Goal: Navigation & Orientation: Find specific page/section

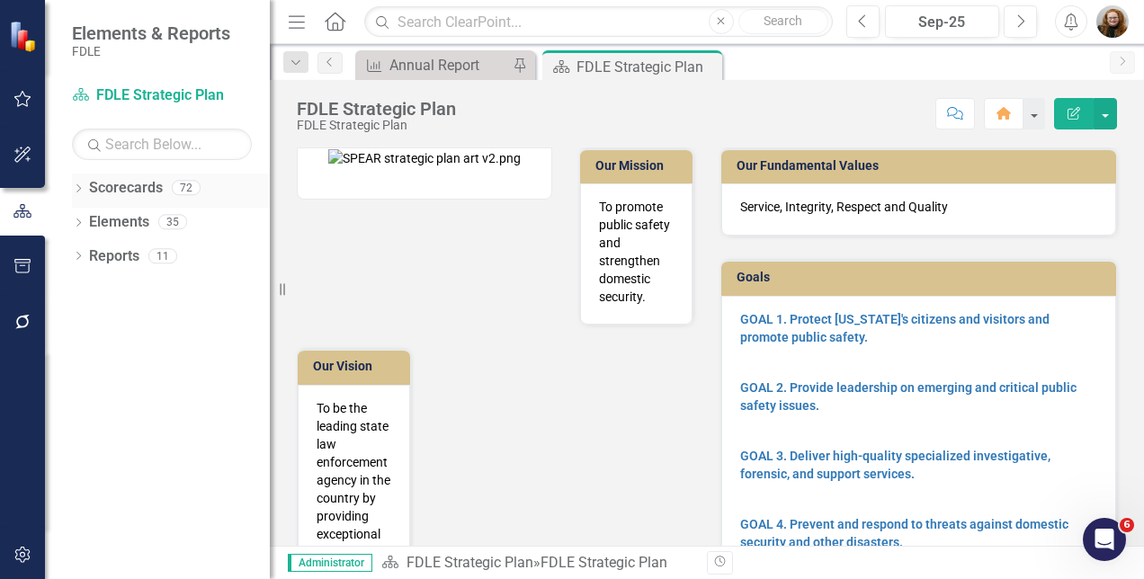
click at [83, 185] on icon "Dropdown" at bounding box center [78, 190] width 13 height 10
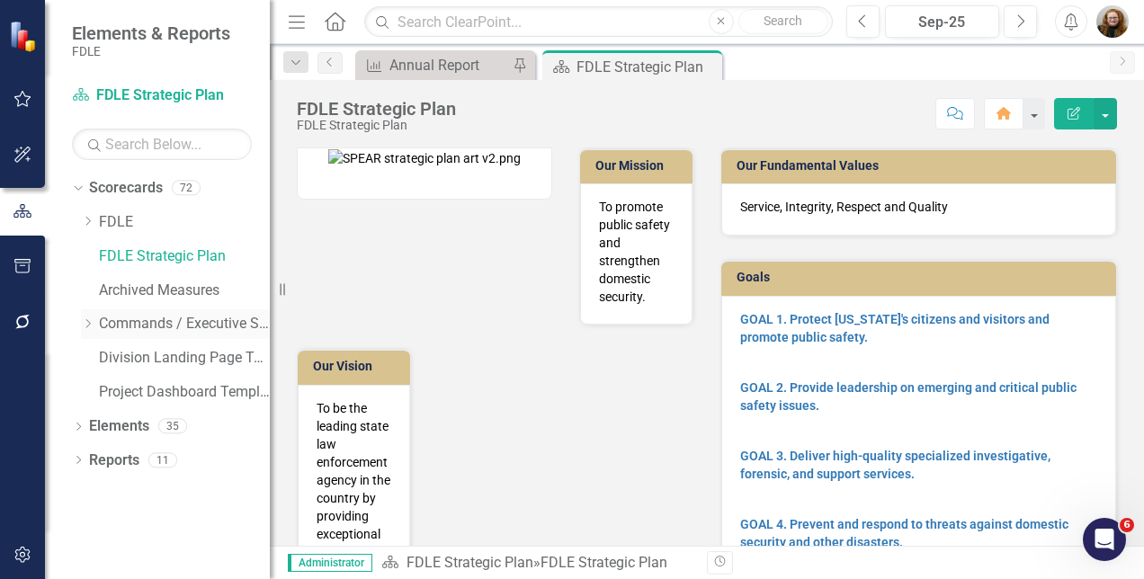
click at [85, 324] on icon "Dropdown" at bounding box center [87, 323] width 13 height 11
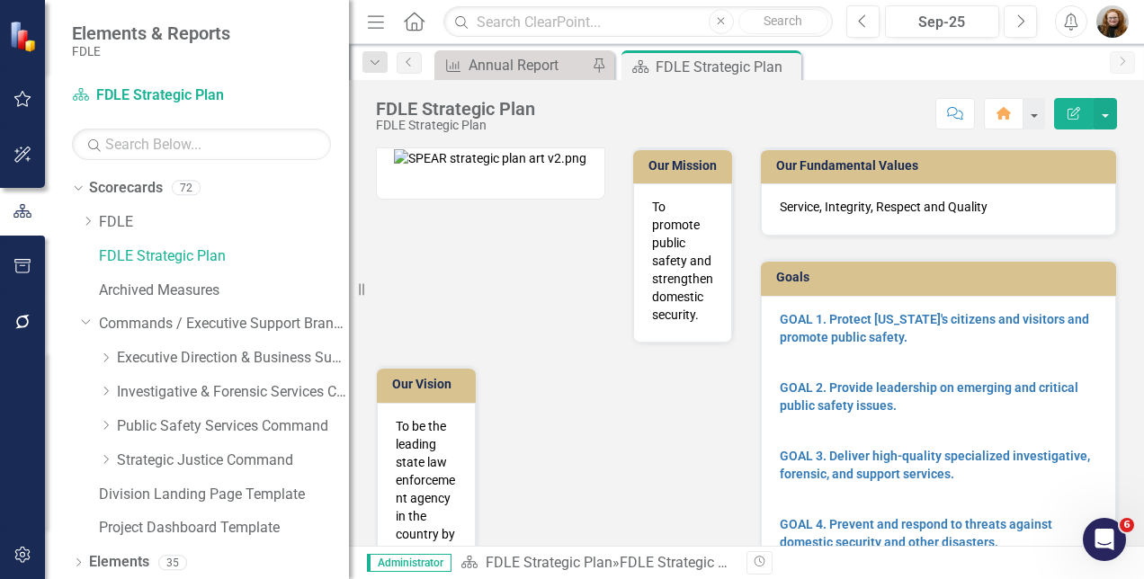
drag, startPoint x: 271, startPoint y: 345, endPoint x: 341, endPoint y: 376, distance: 76.5
click at [351, 371] on div "Resize" at bounding box center [356, 289] width 14 height 579
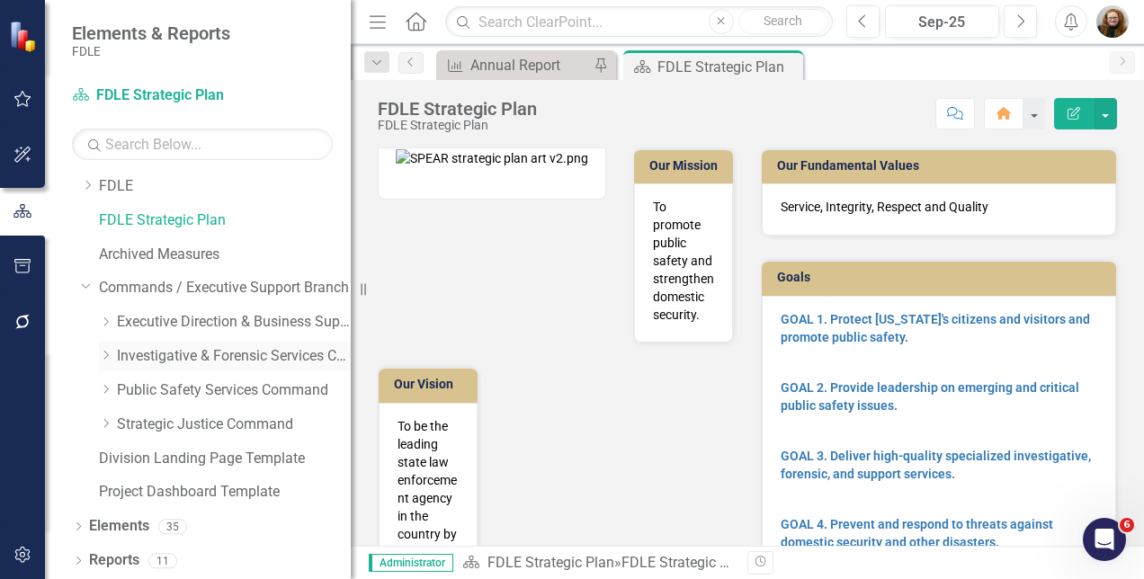
click at [110, 354] on icon "Dropdown" at bounding box center [105, 355] width 13 height 11
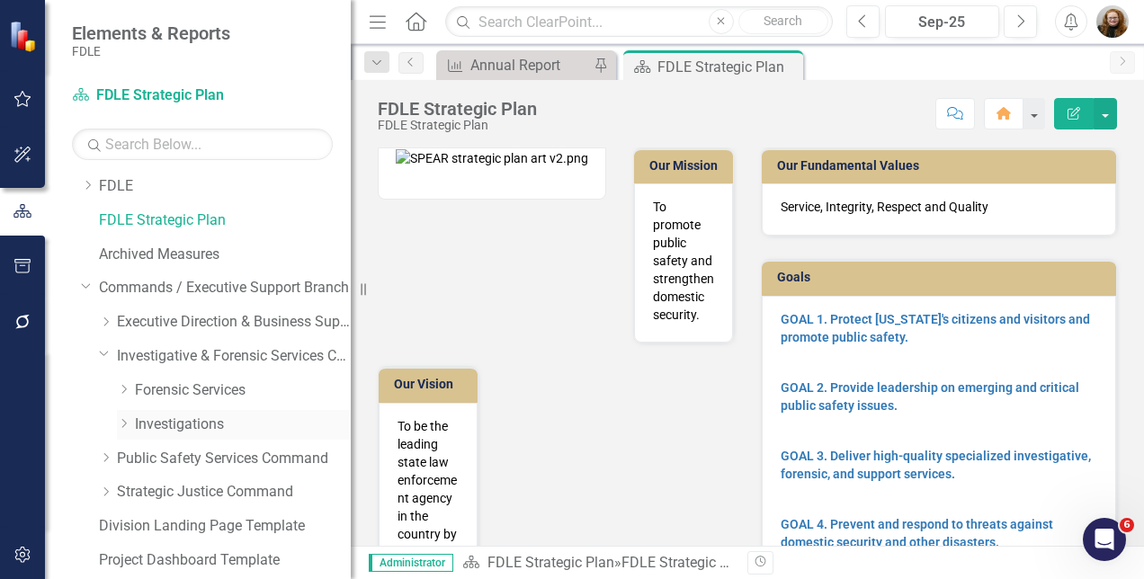
click at [128, 426] on icon "Dropdown" at bounding box center [123, 423] width 13 height 11
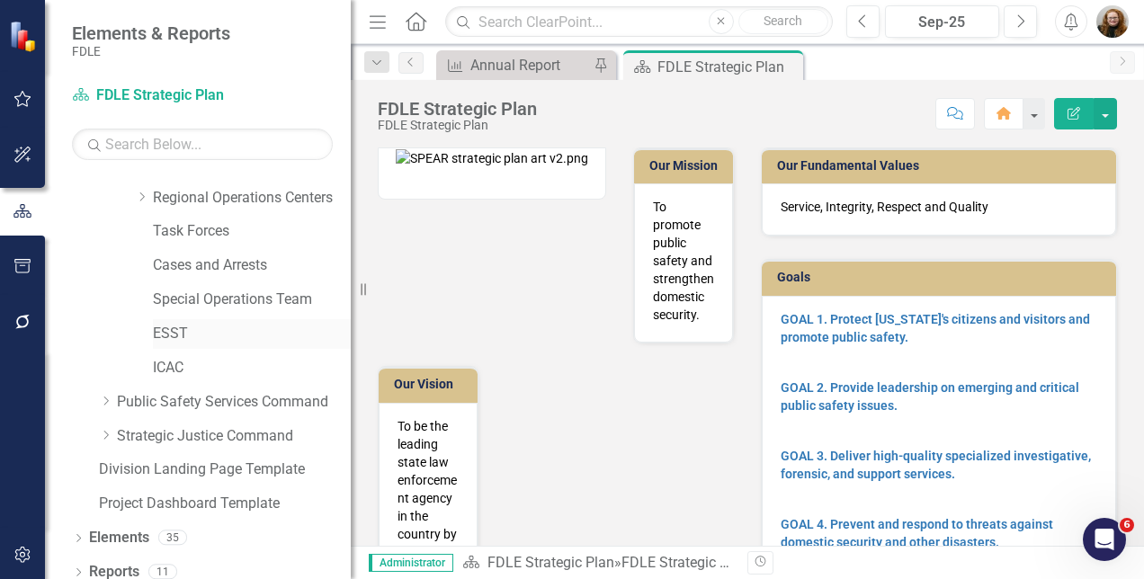
scroll to position [306, 0]
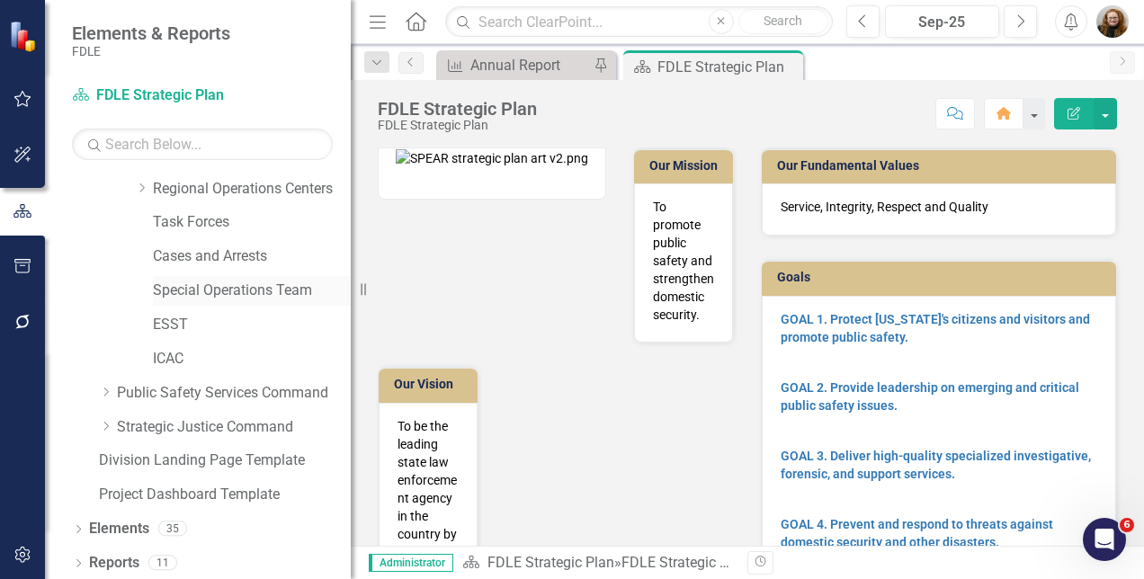
click at [201, 296] on link "Special Operations Team" at bounding box center [252, 291] width 198 height 21
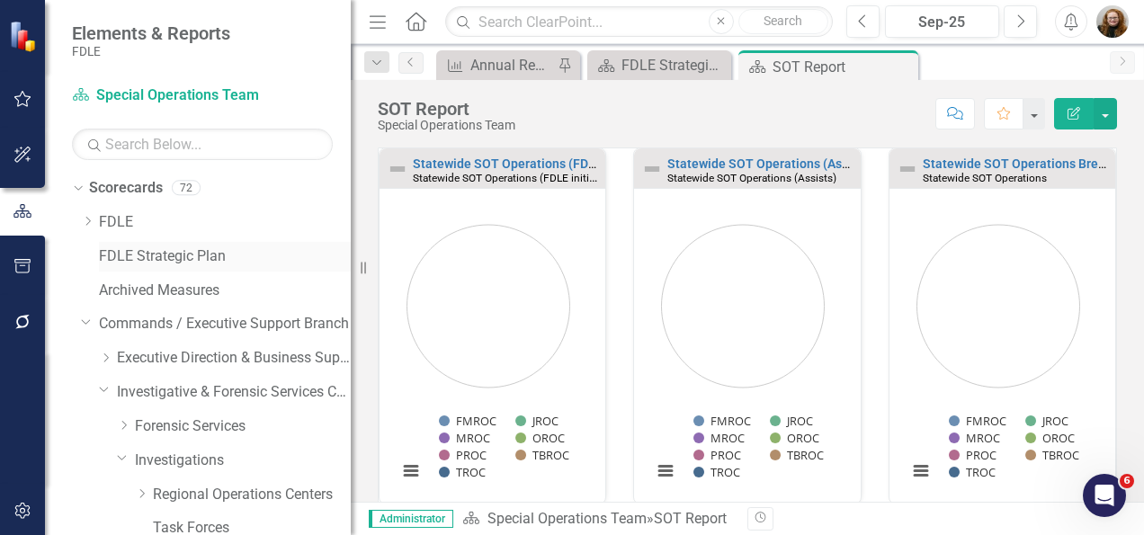
click at [198, 261] on link "FDLE Strategic Plan" at bounding box center [225, 256] width 252 height 21
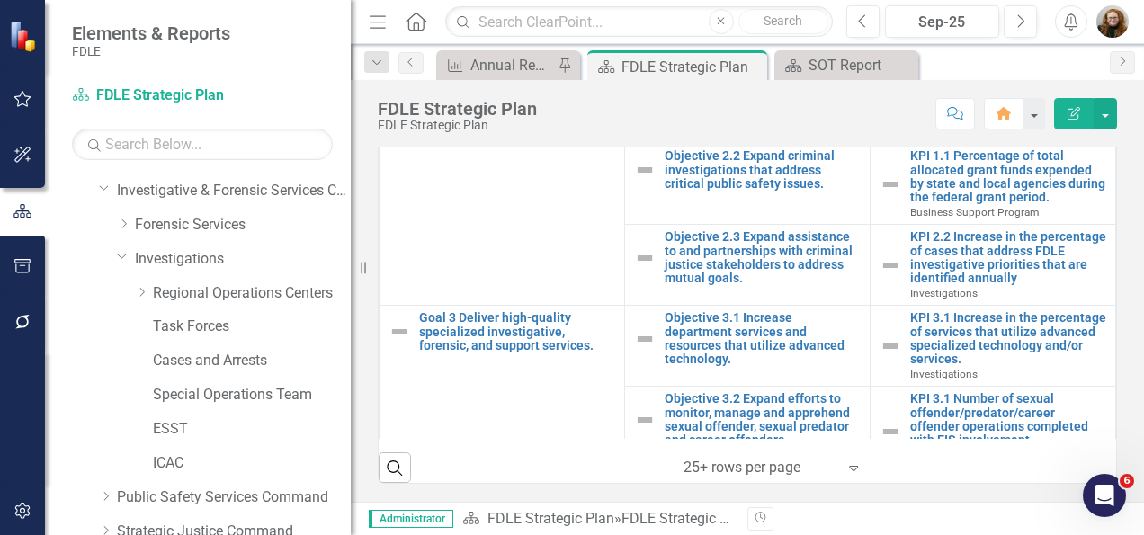
scroll to position [202, 0]
drag, startPoint x: 146, startPoint y: 292, endPoint x: 185, endPoint y: 316, distance: 45.9
click at [146, 293] on icon "Dropdown" at bounding box center [141, 291] width 13 height 11
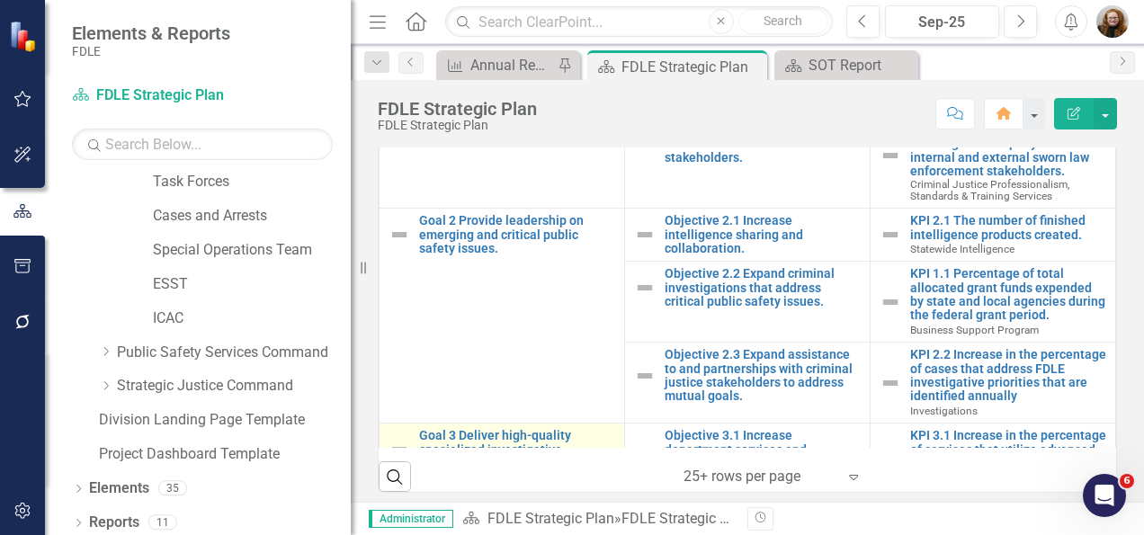
scroll to position [135, 0]
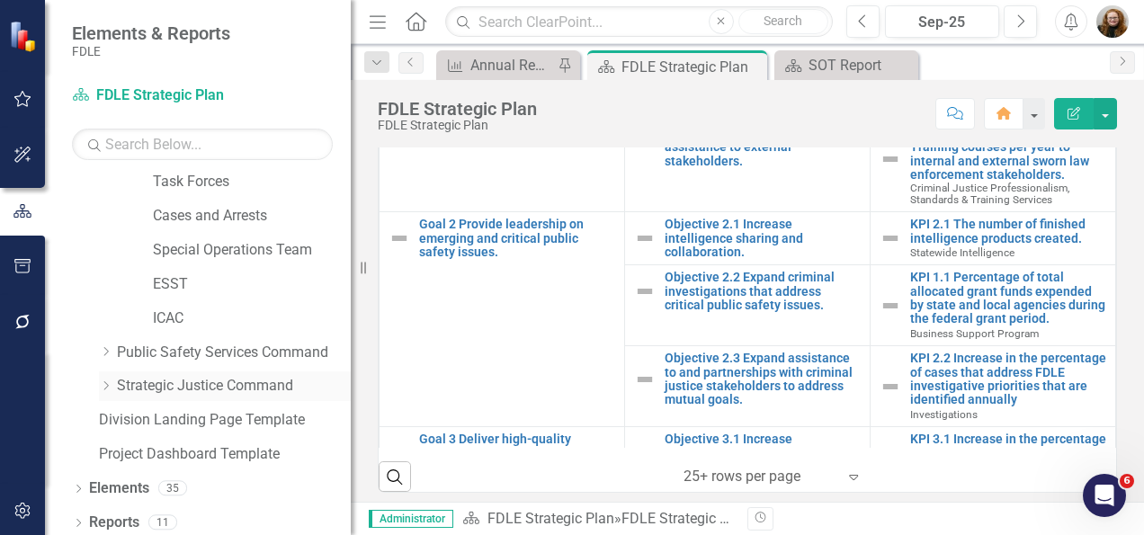
click at [106, 387] on icon "Dropdown" at bounding box center [105, 385] width 13 height 11
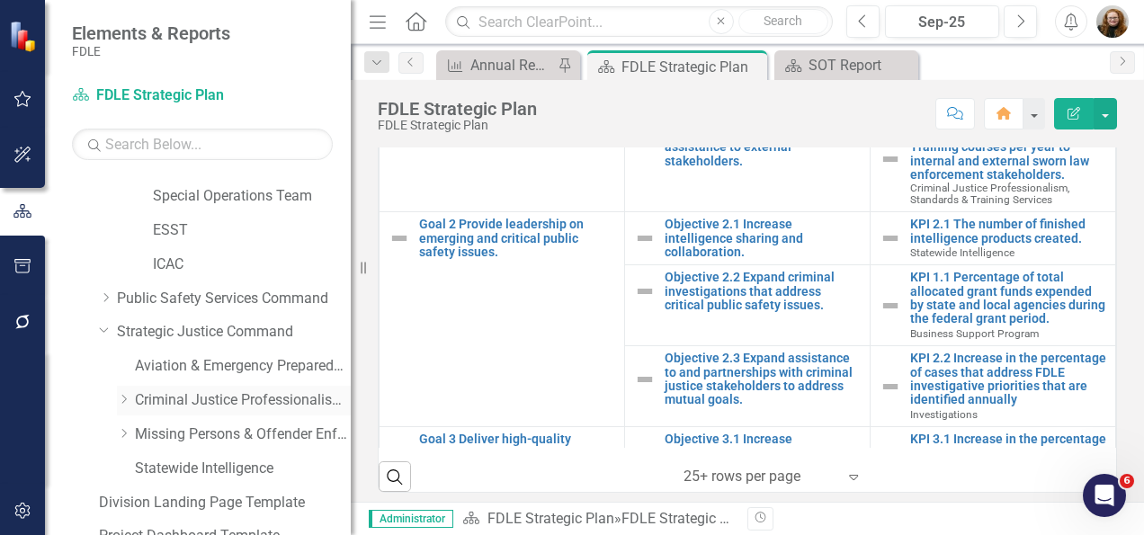
scroll to position [652, 0]
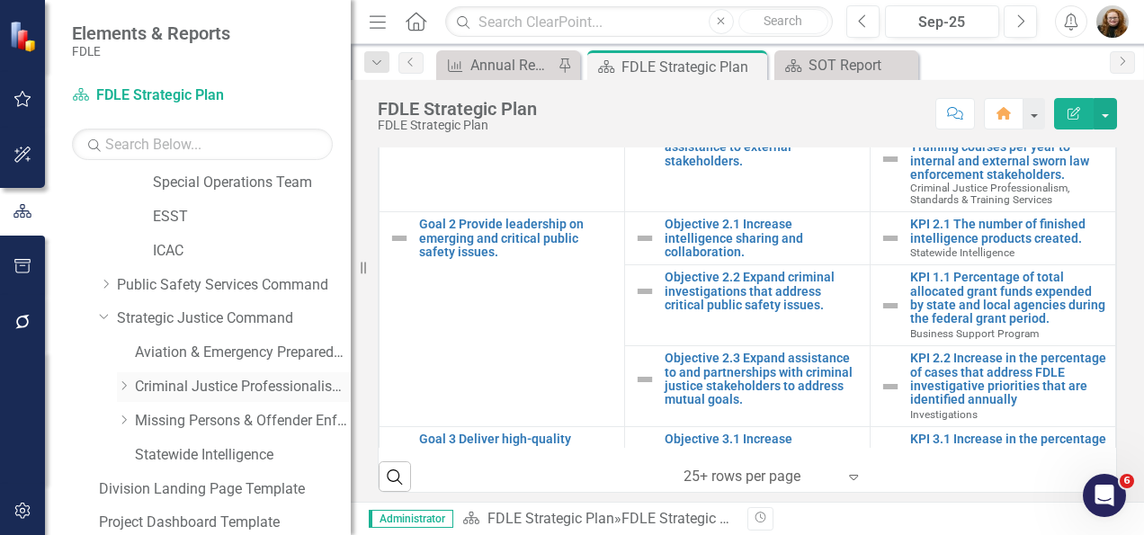
click at [122, 384] on icon "Dropdown" at bounding box center [123, 385] width 13 height 11
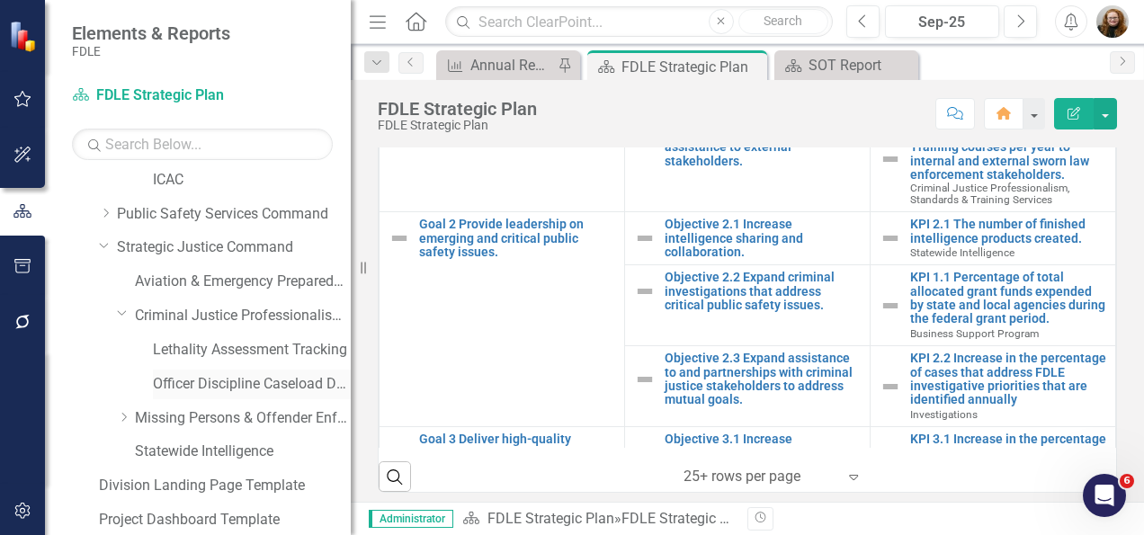
scroll to position [742, 0]
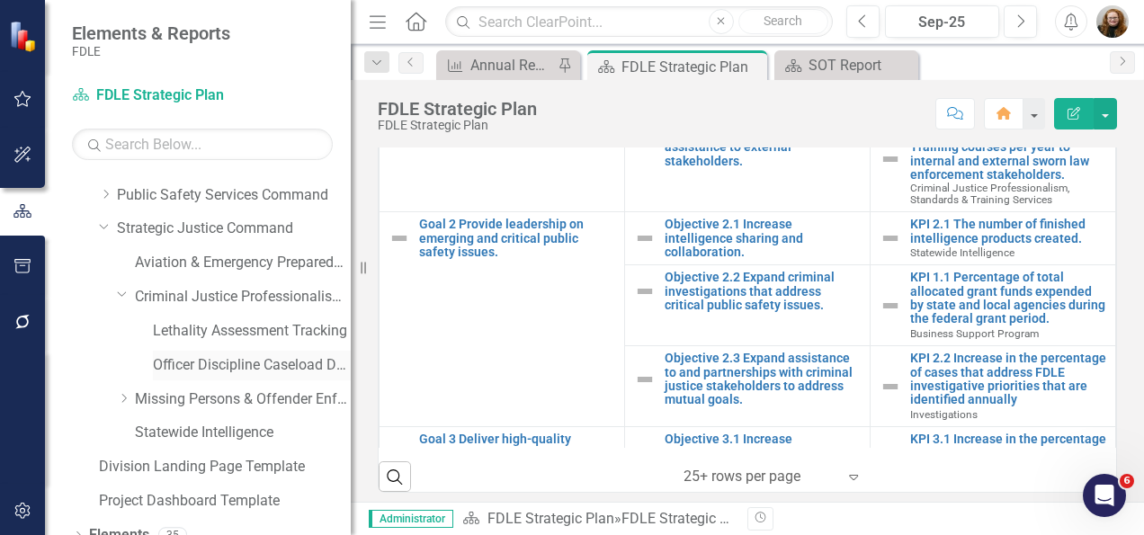
click at [195, 366] on link "Officer Discipline Caseload Dashboard" at bounding box center [252, 365] width 198 height 21
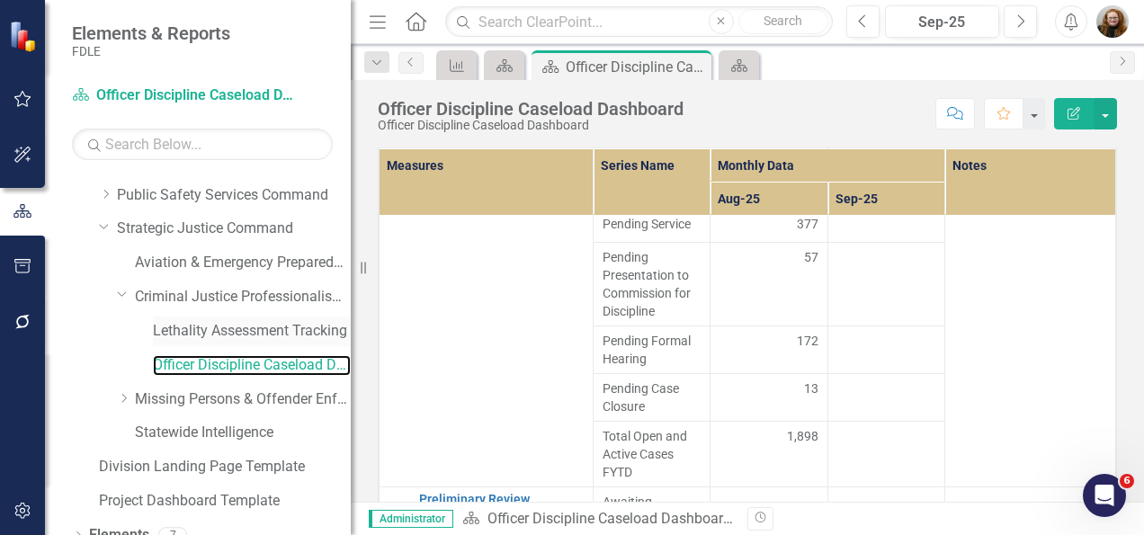
scroll to position [202, 0]
click at [263, 328] on link "Lethality Assessment Tracking" at bounding box center [252, 331] width 198 height 21
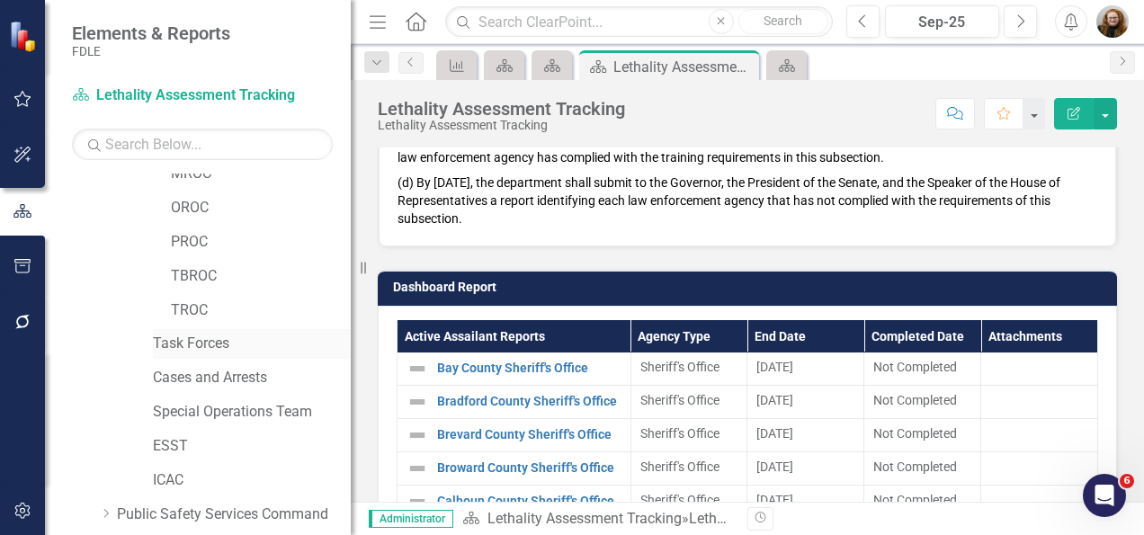
scroll to position [427, 0]
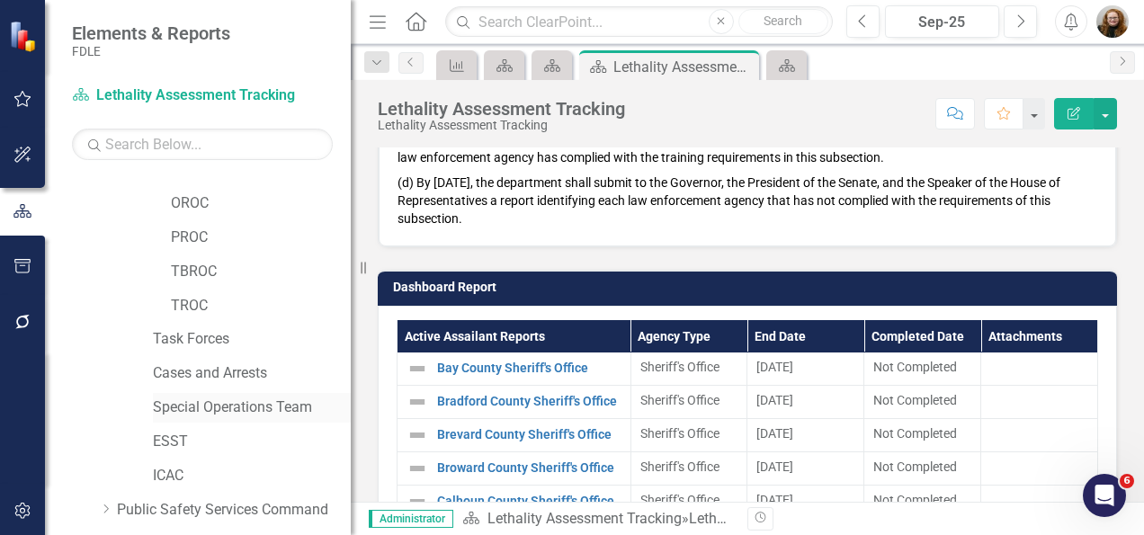
drag, startPoint x: 185, startPoint y: 405, endPoint x: 195, endPoint y: 405, distance: 9.9
click at [185, 405] on link "Special Operations Team" at bounding box center [252, 407] width 198 height 21
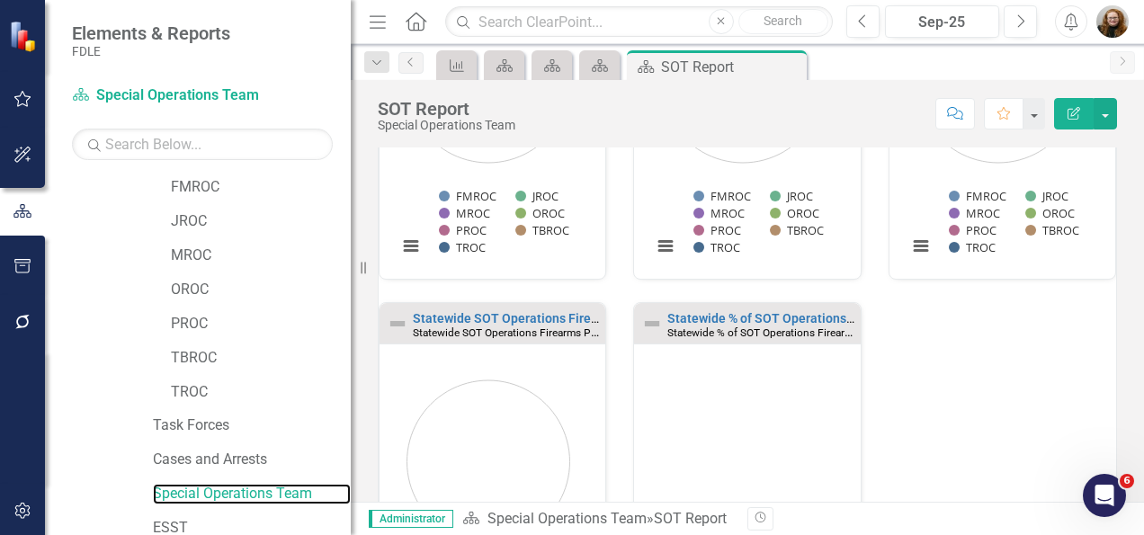
scroll to position [272, 0]
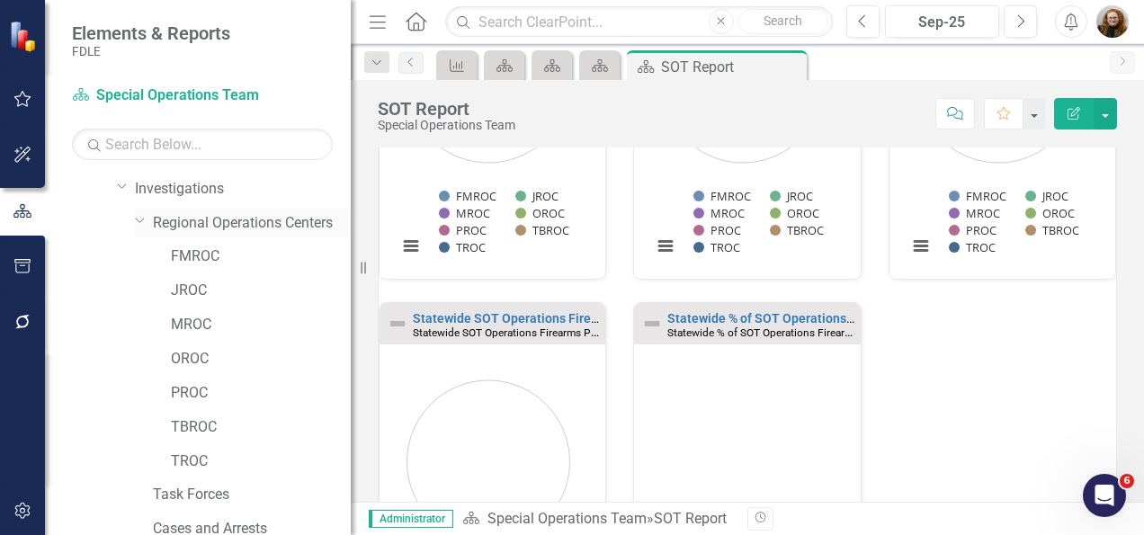
click at [140, 224] on icon "Dropdown" at bounding box center [140, 219] width 11 height 13
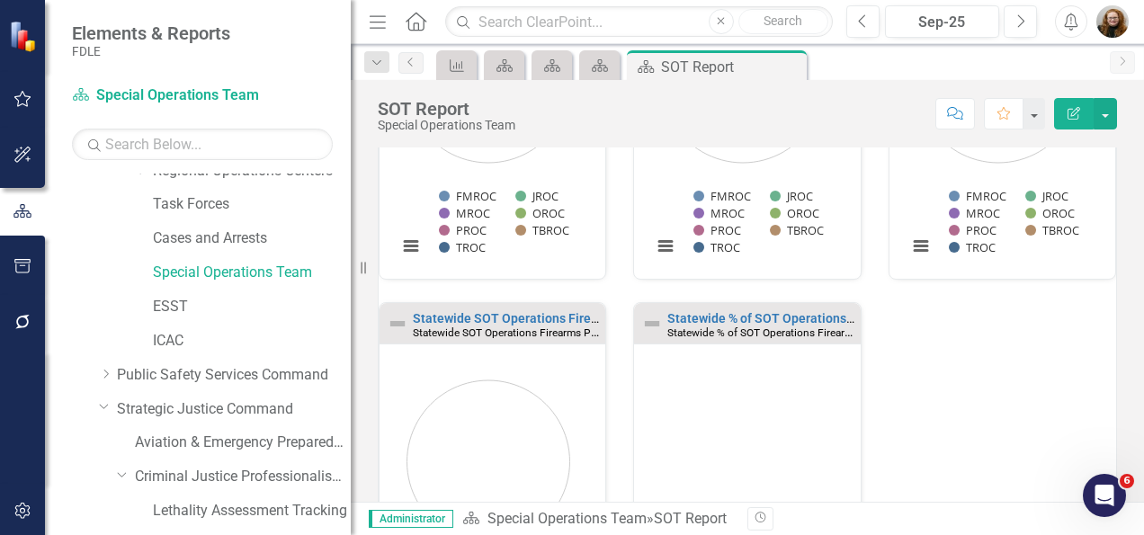
scroll to position [324, 0]
